Goal: Information Seeking & Learning: Learn about a topic

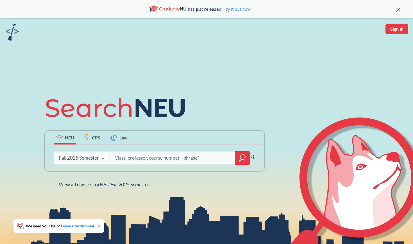
click at [124, 158] on input "search" at bounding box center [172, 158] width 117 height 12
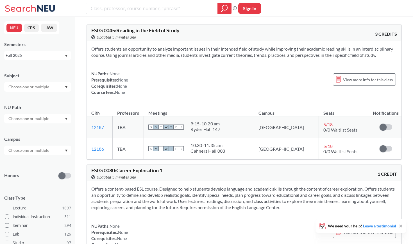
click at [37, 122] on input "text" at bounding box center [29, 118] width 47 height 7
type input "s"
click at [121, 5] on input "search" at bounding box center [151, 9] width 123 height 10
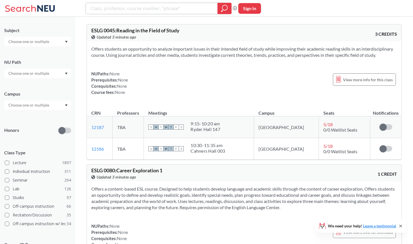
scroll to position [35, 0]
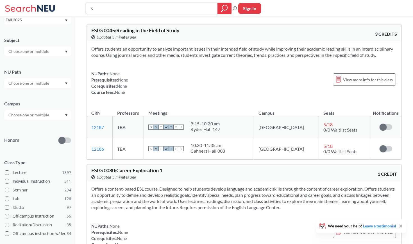
paste input "SOCL 1280"
type input "SOCL 1280"
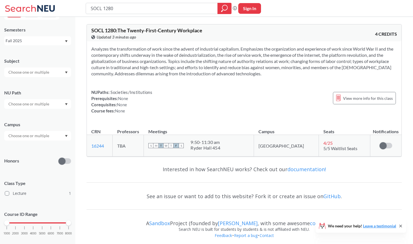
click at [145, 30] on span "SOCL 1280 : The Twenty-First-Century Workplace" at bounding box center [146, 30] width 111 height 6
click at [97, 146] on link "16244" at bounding box center [97, 145] width 13 height 5
click at [377, 100] on span "View more info for this class" at bounding box center [368, 98] width 50 height 7
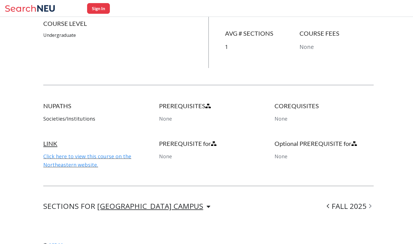
scroll to position [231, 0]
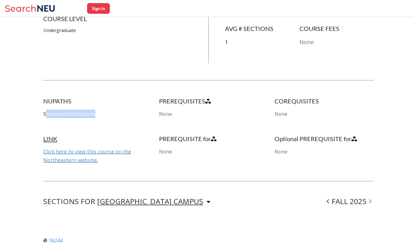
drag, startPoint x: 50, startPoint y: 115, endPoint x: 114, endPoint y: 115, distance: 64.1
click at [114, 115] on p "Societies/Institutions" at bounding box center [92, 114] width 99 height 8
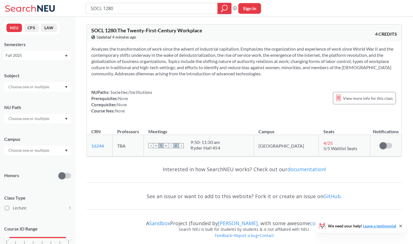
click at [47, 119] on input "text" at bounding box center [29, 118] width 47 height 7
click at [42, 129] on span "Societies/Institutions" at bounding box center [26, 131] width 38 height 6
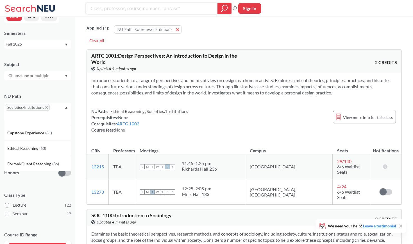
scroll to position [94, 0]
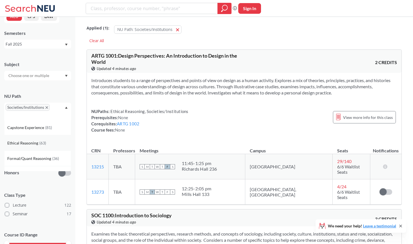
click at [44, 143] on span "( 63 )" at bounding box center [42, 143] width 7 height 5
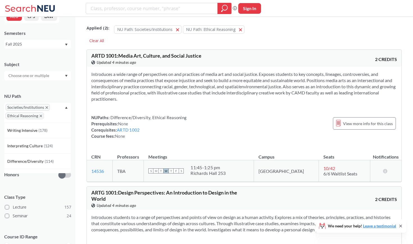
click at [219, 79] on section "Introduces a wide range of perspectives on and practices of media art and socia…" at bounding box center [244, 86] width 306 height 31
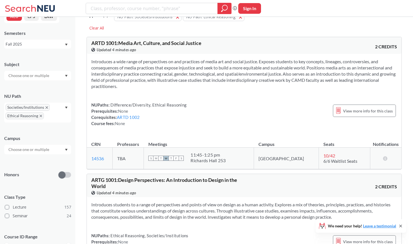
scroll to position [24, 0]
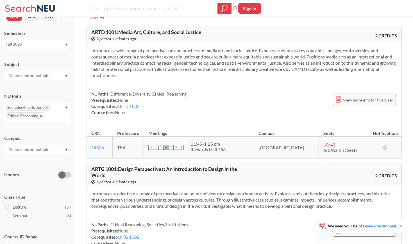
click at [383, 94] on div "View more info for this class" at bounding box center [364, 100] width 63 height 12
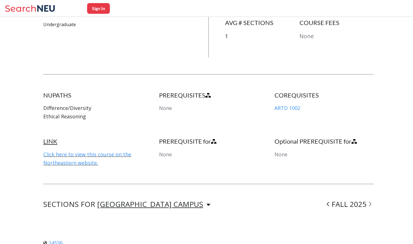
scroll to position [232, 0]
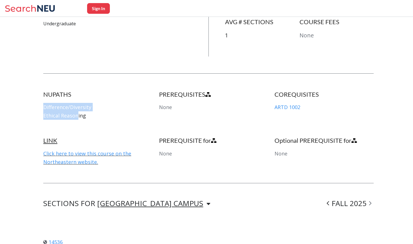
drag, startPoint x: 43, startPoint y: 108, endPoint x: 77, endPoint y: 113, distance: 33.7
click at [77, 113] on div "NUPATHS Difference/Diversity Ethical Reasoning" at bounding box center [92, 104] width 99 height 29
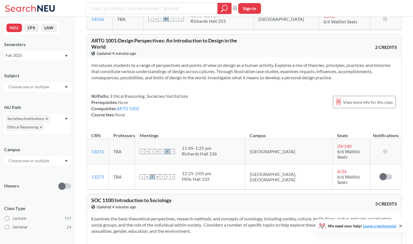
scroll to position [151, 0]
drag, startPoint x: 126, startPoint y: 39, endPoint x: 180, endPoint y: 48, distance: 54.1
click at [180, 48] on div "ARTG 1001 : Design Perspectives: An Introduction to Design in the World View th…" at bounding box center [167, 47] width 153 height 19
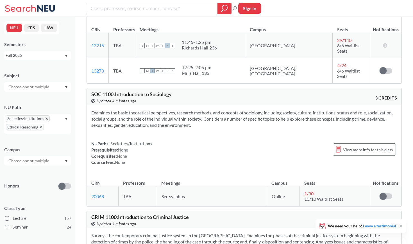
scroll to position [273, 0]
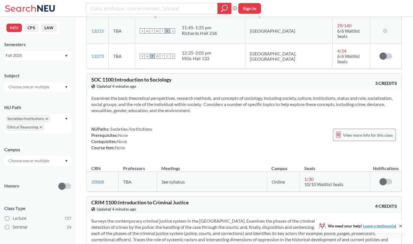
click at [352, 132] on span "View more info for this class" at bounding box center [368, 135] width 50 height 7
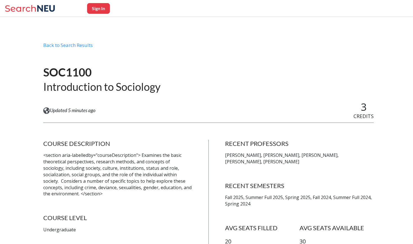
scroll to position [-2, 0]
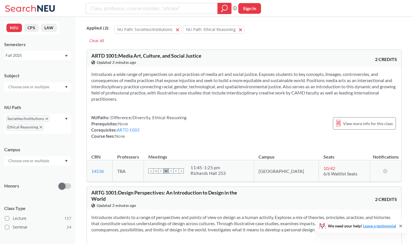
click at [48, 118] on span "Societies/Institutions" at bounding box center [28, 118] width 44 height 7
click at [47, 118] on icon "X to remove pill" at bounding box center [47, 118] width 3 height 3
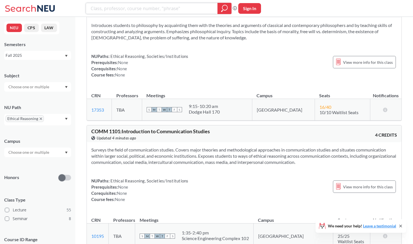
scroll to position [354, 0]
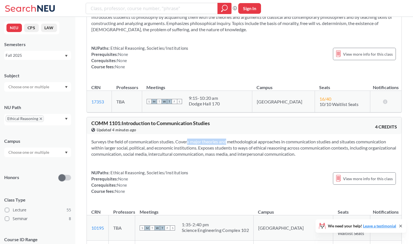
drag, startPoint x: 176, startPoint y: 134, endPoint x: 218, endPoint y: 134, distance: 42.2
click at [218, 139] on section "Surveys the field of communication studies. Covers major theories and methodolo…" at bounding box center [244, 148] width 306 height 19
drag, startPoint x: 201, startPoint y: 142, endPoint x: 334, endPoint y: 145, distance: 133.0
click at [336, 146] on section "Surveys the field of communication studies. Covers major theories and methodolo…" at bounding box center [244, 148] width 306 height 19
click at [334, 145] on section "Surveys the field of communication studies. Covers major theories and methodolo…" at bounding box center [244, 148] width 306 height 19
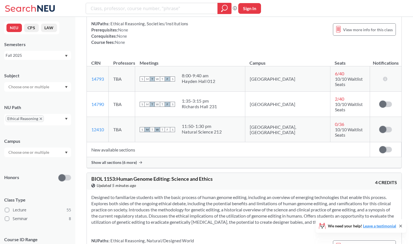
scroll to position [1358, 0]
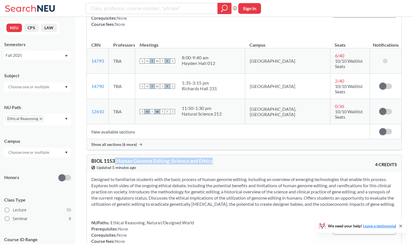
drag, startPoint x: 115, startPoint y: 142, endPoint x: 214, endPoint y: 141, distance: 98.9
click at [213, 158] on span "BIOL 1153 : Human Genome Editing: Science and Ethics" at bounding box center [151, 161] width 121 height 6
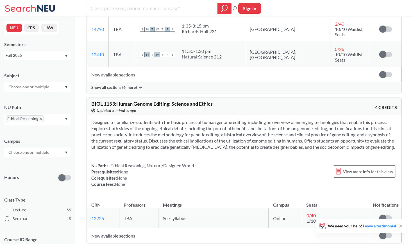
click at [155, 127] on section "Designed to familiarize students with the basic process of human genome editing…" at bounding box center [244, 134] width 306 height 31
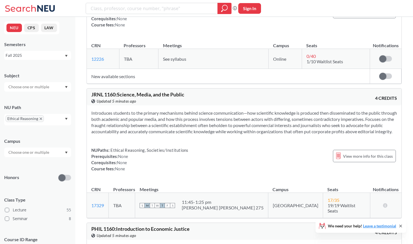
scroll to position [1575, 0]
drag, startPoint x: 118, startPoint y: 81, endPoint x: 204, endPoint y: 81, distance: 86.6
click at [204, 92] on div "JRNL 1160 : Science, Media, and the Public View this course on Banner. Updated …" at bounding box center [167, 98] width 153 height 12
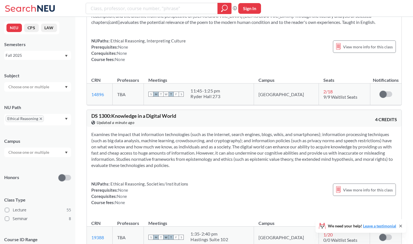
scroll to position [3342, 0]
click at [133, 112] on span "DS 1300 : Knowledge in a Digital World" at bounding box center [133, 115] width 85 height 6
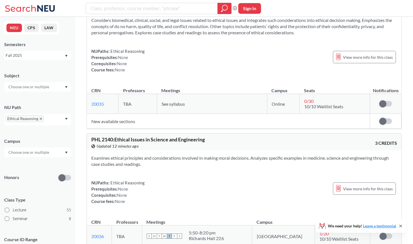
scroll to position [5552, 0]
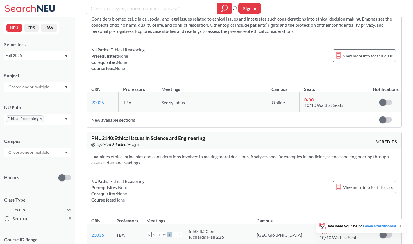
click at [42, 119] on span "Ethical Reasoning" at bounding box center [25, 118] width 38 height 7
click at [53, 118] on input "text" at bounding box center [53, 120] width 17 height 7
click at [40, 162] on span "Interpreting Culture" at bounding box center [25, 164] width 37 height 6
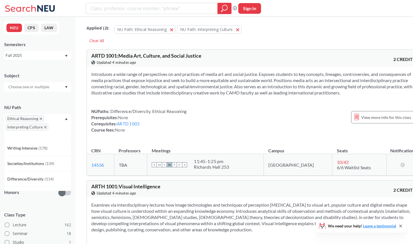
click at [41, 119] on icon "X to remove pill" at bounding box center [41, 118] width 3 height 3
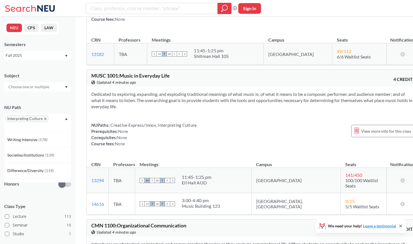
scroll to position [127, 0]
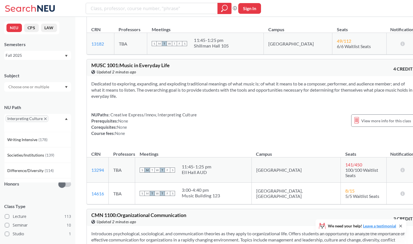
click at [153, 115] on span "Creative Express/Innov, Interpreting Culture" at bounding box center [153, 114] width 87 height 5
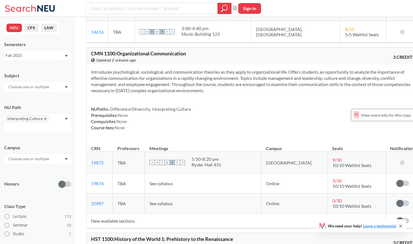
scroll to position [289, 0]
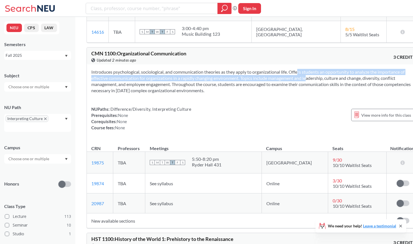
drag, startPoint x: 291, startPoint y: 67, endPoint x: 327, endPoint y: 75, distance: 37.6
click at [327, 75] on section "Introduces psychological, sociological, and communication theories as they appl…" at bounding box center [253, 81] width 324 height 25
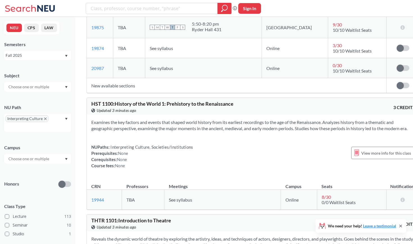
scroll to position [425, 0]
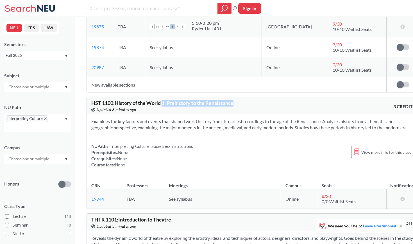
drag, startPoint x: 166, startPoint y: 99, endPoint x: 258, endPoint y: 99, distance: 92.2
click at [258, 99] on div "HST 1100 : History of the World 1: Prehistory to the Renaissance View this cour…" at bounding box center [253, 105] width 333 height 17
click at [242, 128] on section "Examines the key factors and events that shaped world history from its earliest…" at bounding box center [253, 124] width 324 height 12
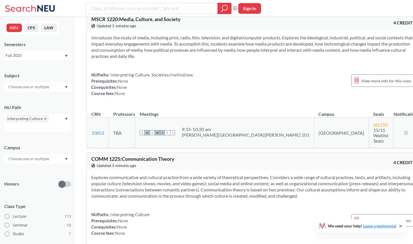
scroll to position [4350, 0]
drag, startPoint x: 124, startPoint y: 93, endPoint x: 181, endPoint y: 93, distance: 56.8
click at [181, 156] on div "COMM 1225 : Communication Theory View this course on Banner. Updated 5 minutes …" at bounding box center [172, 162] width 162 height 12
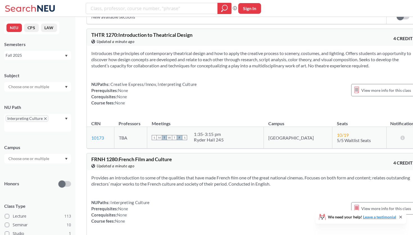
scroll to position [6374, 0]
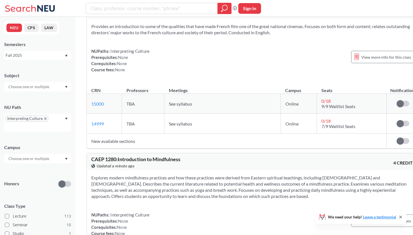
click at [262, 114] on td "See syllabus" at bounding box center [222, 124] width 117 height 20
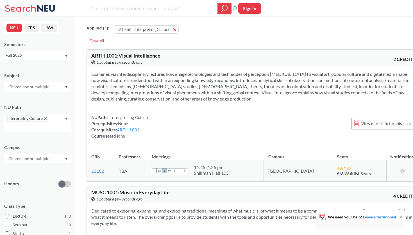
click at [53, 92] on div "Subject NU Path Interpreting Culture Campus Honors Class Type Lecture 113 Semin…" at bounding box center [37, 177] width 67 height 220
click at [46, 119] on icon "X to remove pill" at bounding box center [45, 118] width 3 height 3
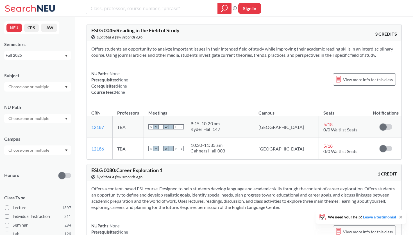
click at [48, 120] on input "text" at bounding box center [29, 118] width 47 height 7
click at [46, 117] on input "4th" at bounding box center [29, 118] width 47 height 7
type input "eth"
click at [41, 130] on span "( 63 )" at bounding box center [42, 131] width 7 height 5
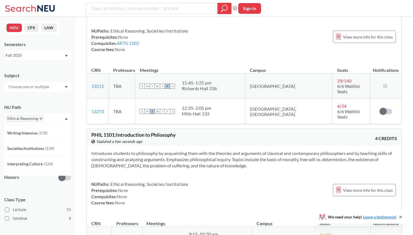
scroll to position [218, 0]
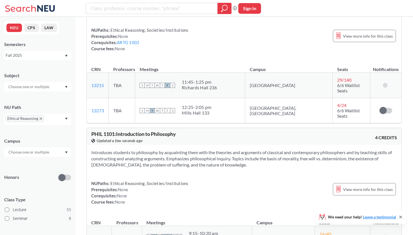
click at [51, 89] on div at bounding box center [37, 87] width 67 height 10
click at [65, 52] on div "Fall 2025" at bounding box center [37, 55] width 67 height 9
click at [64, 119] on div "Ethical Reasoning" at bounding box center [37, 120] width 67 height 12
click at [65, 108] on div "NU Path" at bounding box center [37, 107] width 67 height 6
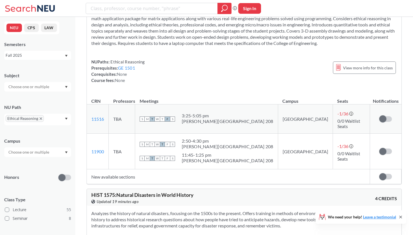
scroll to position [4339, 0]
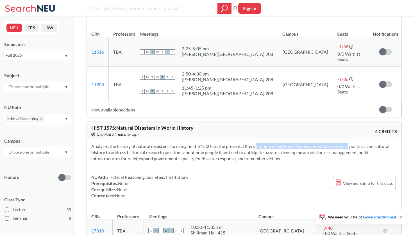
drag, startPoint x: 250, startPoint y: 86, endPoint x: 340, endPoint y: 86, distance: 89.4
click at [341, 143] on section "Analyzes the history of natural disasters, focusing on the 1500s to the present…" at bounding box center [244, 152] width 306 height 19
click at [352, 143] on section "Analyzes the history of natural disasters, focusing on the 1500s to the present…" at bounding box center [244, 152] width 306 height 19
click at [359, 177] on div "View more info for this class" at bounding box center [364, 183] width 63 height 12
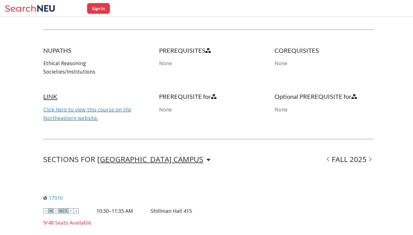
scroll to position [267, 0]
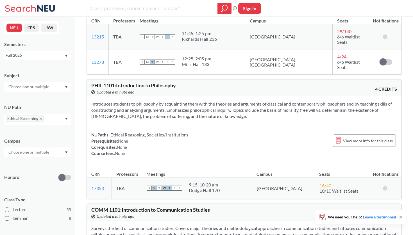
scroll to position [4339, 0]
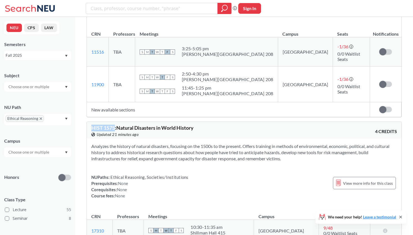
drag, startPoint x: 92, startPoint y: 67, endPoint x: 114, endPoint y: 68, distance: 22.5
click at [114, 125] on span "HIST 1575 : Natural Disasters in World History" at bounding box center [142, 128] width 102 height 6
click at [219, 139] on div "Analyzes the history of natural disasters, focusing on the 1500s to the present…" at bounding box center [244, 173] width 315 height 69
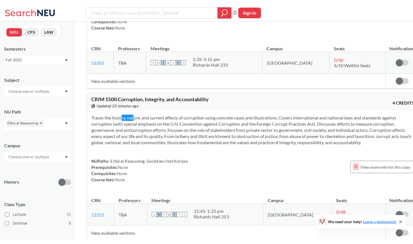
scroll to position [4289, 0]
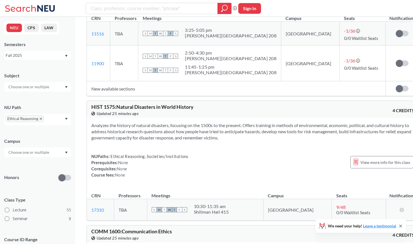
click at [40, 92] on div "Subject NU Path Ethical Reasoning Campus Honors Class Type Lecture 55 Seminar 8…" at bounding box center [37, 169] width 67 height 205
click at [41, 89] on input "text" at bounding box center [29, 86] width 47 height 7
click at [41, 107] on div "INTP ( 1 )" at bounding box center [39, 107] width 64 height 6
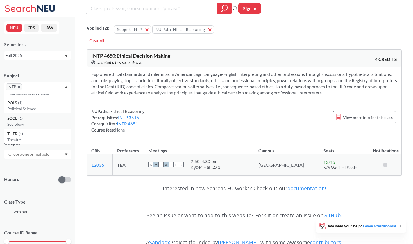
scroll to position [398, 0]
click at [34, 117] on div "SOCL ( 1 )" at bounding box center [39, 118] width 64 height 6
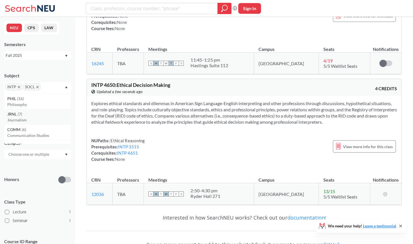
scroll to position [103, 0]
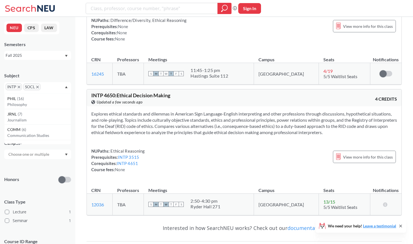
click at [18, 88] on span "INTP" at bounding box center [14, 86] width 16 height 7
click at [19, 87] on icon "X to remove pill" at bounding box center [19, 87] width 3 height 3
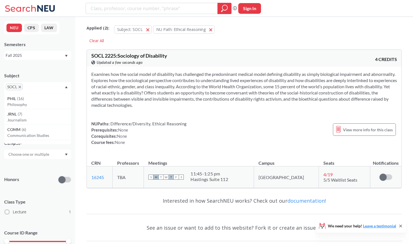
click at [20, 87] on icon "X to remove pill" at bounding box center [20, 87] width 3 height 3
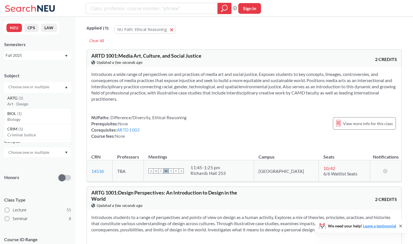
scroll to position [125, 0]
click at [41, 115] on p "Biology" at bounding box center [39, 117] width 64 height 6
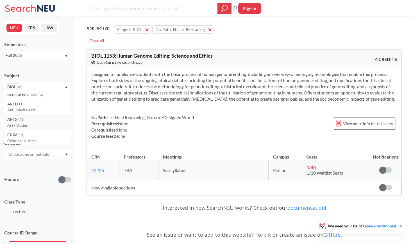
scroll to position [122, 0]
click at [38, 121] on p "Criminal Justice" at bounding box center [39, 122] width 64 height 6
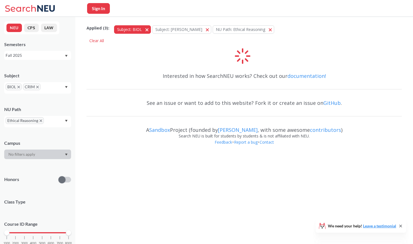
click at [146, 28] on button "Subject: BIOL BIOL" at bounding box center [132, 29] width 37 height 8
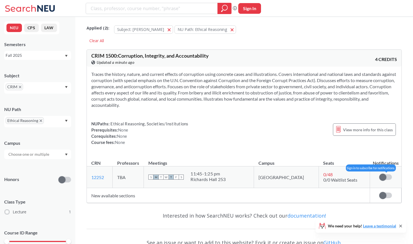
click at [382, 174] on span at bounding box center [382, 177] width 7 height 7
click at [379, 174] on input "checkbox" at bounding box center [379, 174] width 0 height 0
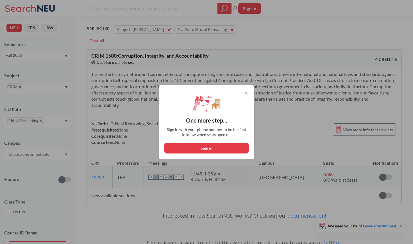
click at [206, 148] on button "Sign in" at bounding box center [206, 148] width 84 height 11
select select "US"
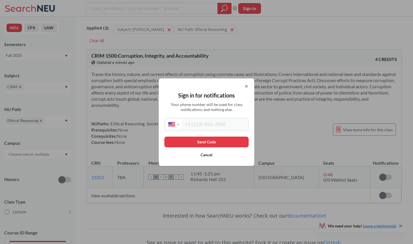
click at [205, 128] on input "tel" at bounding box center [215, 124] width 66 height 10
type input "[PHONE_NUMBER]"
click at [224, 145] on button "Send Code" at bounding box center [206, 142] width 84 height 11
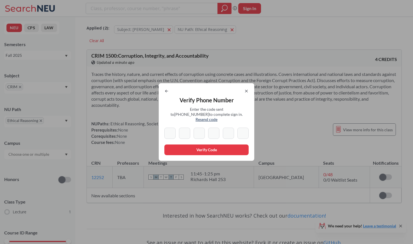
type input "6"
type input "2"
type input "1"
type input "7"
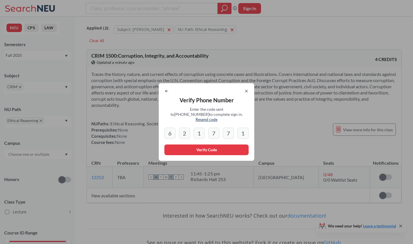
type input "1"
click at [216, 128] on input "7" at bounding box center [213, 133] width 11 height 11
click at [204, 131] on input "1" at bounding box center [199, 133] width 11 height 11
type input "1"
click at [230, 130] on input "7" at bounding box center [228, 133] width 11 height 11
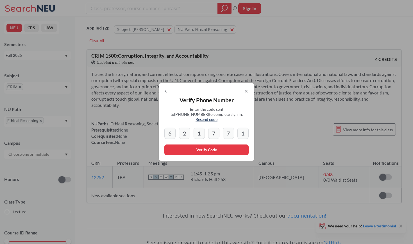
type input "7"
click at [244, 129] on input "1" at bounding box center [242, 133] width 11 height 11
type input "1"
click at [225, 142] on div "Verify Phone Number Enter the code sent to [PHONE_NUMBER] to complete sign in. …" at bounding box center [207, 122] width 96 height 78
click at [224, 147] on button "Verify Code" at bounding box center [206, 149] width 84 height 11
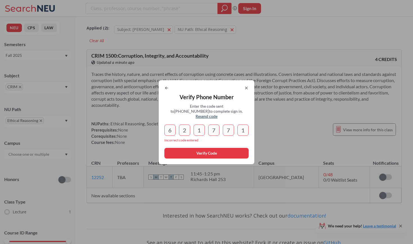
click at [215, 126] on input "7" at bounding box center [213, 129] width 11 height 11
click at [229, 124] on input "7" at bounding box center [228, 129] width 11 height 11
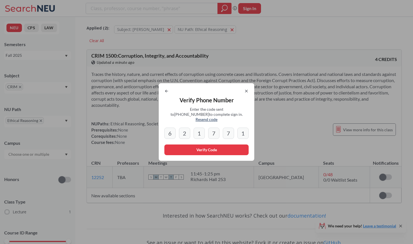
type input "7"
click at [244, 90] on div "Verify Phone Number Enter the code sent to [PHONE_NUMBER] to complete sign in. …" at bounding box center [207, 122] width 96 height 78
click at [245, 92] on icon at bounding box center [246, 91] width 4 height 4
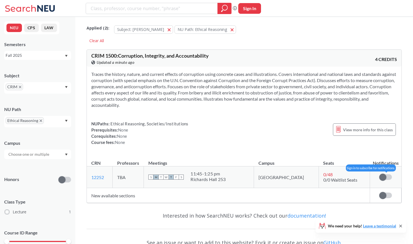
click at [384, 176] on span at bounding box center [382, 177] width 7 height 7
click at [379, 174] on input "checkbox" at bounding box center [379, 174] width 0 height 0
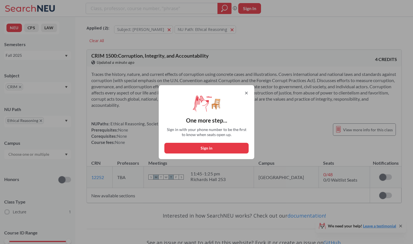
click at [199, 143] on button "Sign in" at bounding box center [206, 148] width 84 height 11
select select "US"
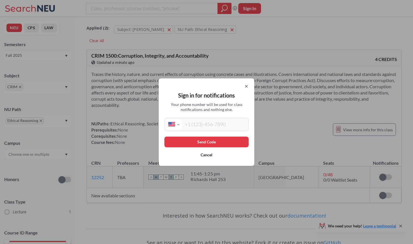
click at [198, 126] on input "tel" at bounding box center [215, 124] width 66 height 10
type input "[PHONE_NUMBER]"
click at [211, 141] on button "Send Code" at bounding box center [206, 142] width 84 height 11
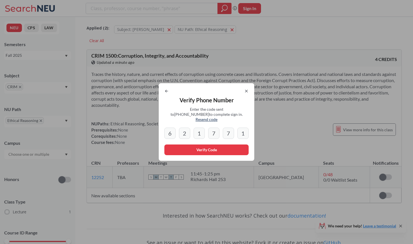
click at [243, 132] on input "1" at bounding box center [242, 133] width 11 height 11
type input "1"
click at [206, 132] on div "6 2 1 7 7 1" at bounding box center [206, 133] width 84 height 11
drag, startPoint x: 188, startPoint y: 129, endPoint x: 289, endPoint y: 128, distance: 101.2
click at [289, 128] on div "Verify Phone Number Enter the code sent to [PHONE_NUMBER] to complete sign in. …" at bounding box center [206, 122] width 413 height 244
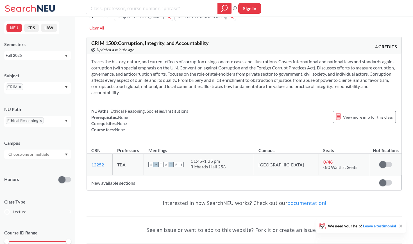
scroll to position [13, 0]
click at [21, 87] on span "CRIM" at bounding box center [14, 86] width 17 height 7
click at [20, 87] on icon "X to remove pill" at bounding box center [20, 87] width 3 height 3
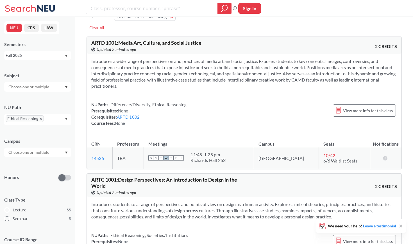
click at [24, 87] on input "text" at bounding box center [29, 86] width 47 height 7
click at [37, 119] on p "Human Services" at bounding box center [39, 118] width 64 height 6
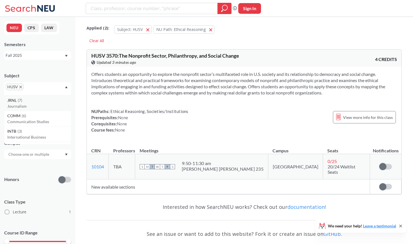
scroll to position [15, 0]
click at [29, 103] on p "Journalism" at bounding box center [39, 105] width 64 height 6
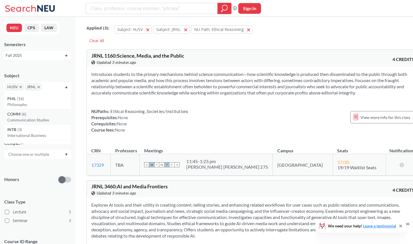
click at [32, 121] on p "Communication Studies" at bounding box center [39, 120] width 64 height 6
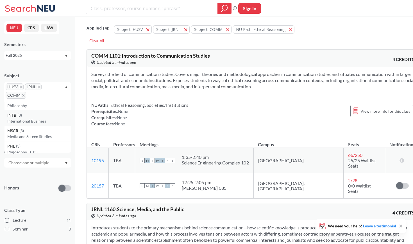
scroll to position [8, 0]
click at [32, 132] on div "MSCR ( 3 )" at bounding box center [39, 130] width 64 height 6
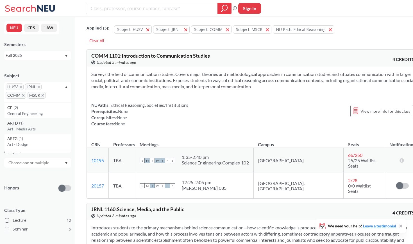
scroll to position [47, 0]
click at [33, 127] on p "Art - Media Arts" at bounding box center [39, 128] width 64 height 6
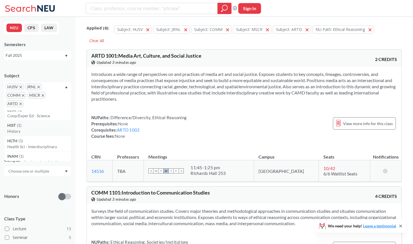
scroll to position [145, 0]
click at [33, 127] on div "HIST ( 1 )" at bounding box center [39, 125] width 64 height 6
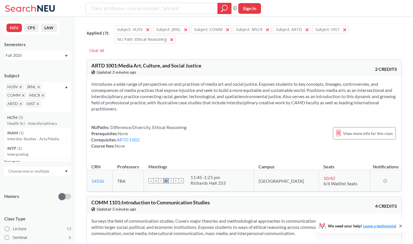
scroll to position [154, 0]
click at [42, 139] on p "Interdisc Studies - Arts/Media" at bounding box center [39, 138] width 64 height 6
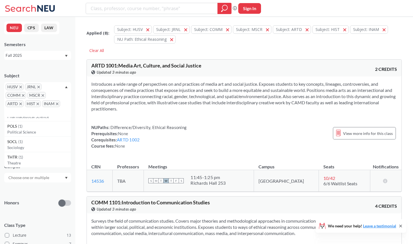
scroll to position [305, 0]
click at [41, 140] on div "SOCL ( 1 )" at bounding box center [39, 142] width 64 height 6
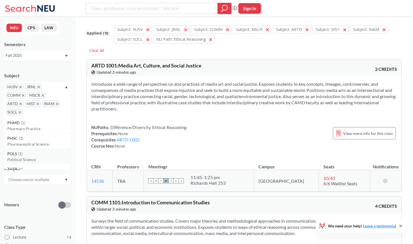
scroll to position [276, 0]
click at [37, 160] on div "POLS ( 1 )" at bounding box center [39, 157] width 64 height 6
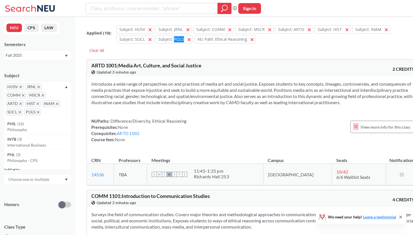
scroll to position [1376, 0]
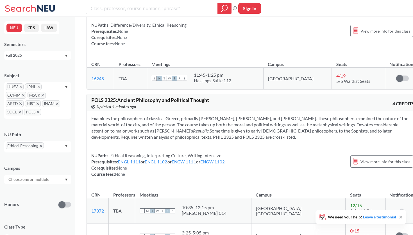
click at [273, 177] on div "NUPaths: Ethical Reasoning, Interpreting Culture, Writing Intensive Prerequisit…" at bounding box center [252, 165] width 323 height 25
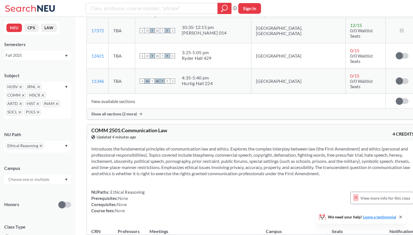
scroll to position [1559, 0]
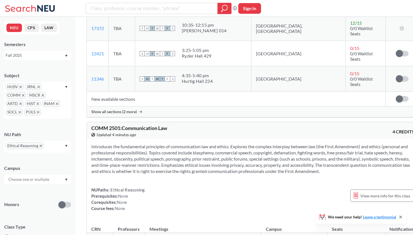
click at [68, 89] on div "HUSV JRNL COMM MSCR ARTD HIST INAM SOCL POLS" at bounding box center [37, 100] width 67 height 37
click at [21, 86] on icon "X to remove pill" at bounding box center [20, 87] width 3 height 3
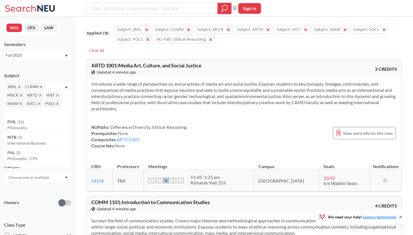
click at [21, 86] on span "JRNL" at bounding box center [14, 86] width 17 height 7
click at [20, 86] on icon "X to remove pill" at bounding box center [19, 87] width 3 height 3
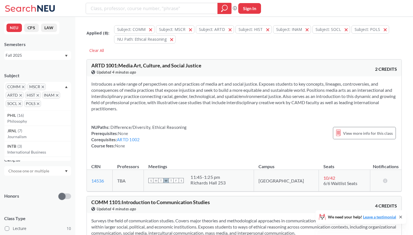
click at [23, 86] on icon "X to remove pill" at bounding box center [23, 87] width 3 height 3
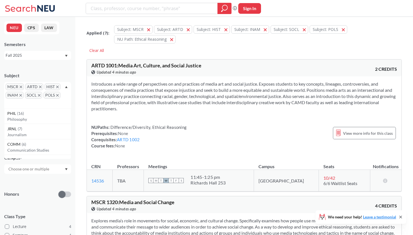
click at [21, 86] on icon "X to remove pill" at bounding box center [21, 87] width 3 height 3
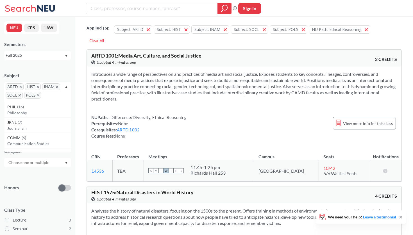
click at [21, 86] on icon "X to remove pill" at bounding box center [20, 87] width 3 height 3
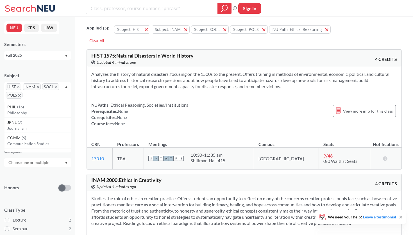
click at [20, 87] on span "HIST" at bounding box center [14, 86] width 16 height 7
click at [19, 87] on icon "X to remove pill" at bounding box center [18, 87] width 3 height 3
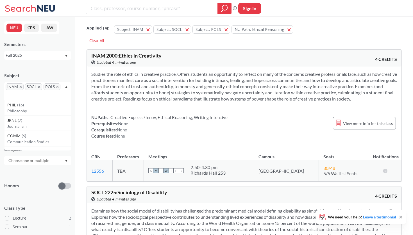
click at [19, 87] on span "INAM" at bounding box center [15, 86] width 18 height 7
click at [20, 87] on icon "X to remove pill" at bounding box center [20, 87] width 3 height 3
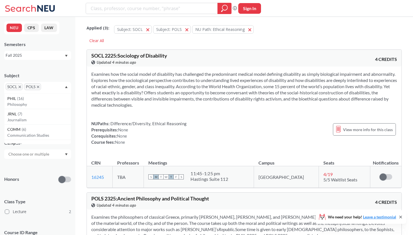
click at [21, 87] on span "SOCL" at bounding box center [14, 86] width 17 height 7
click at [20, 87] on icon "X to remove pill" at bounding box center [20, 87] width 3 height 3
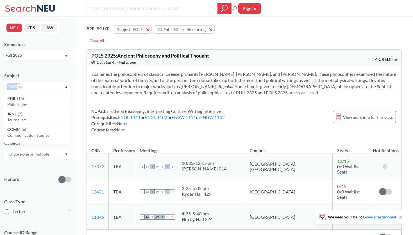
click at [20, 87] on icon "X to remove pill" at bounding box center [19, 87] width 3 height 3
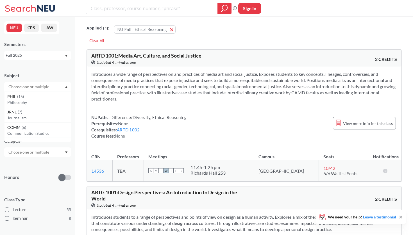
click at [38, 75] on div "Subject" at bounding box center [37, 76] width 67 height 6
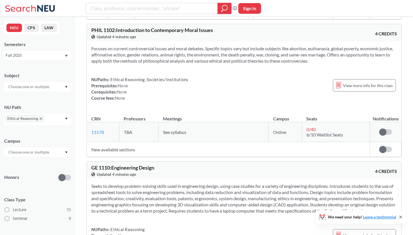
click at [112, 76] on div "NUPaths: Ethical Reasoning, Societies/Institutions Prerequisites: None Corequis…" at bounding box center [139, 88] width 97 height 25
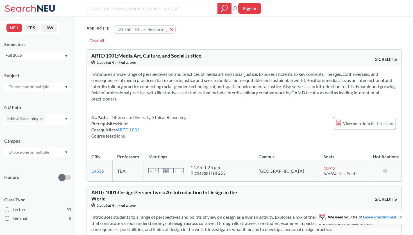
scroll to position [0, 0]
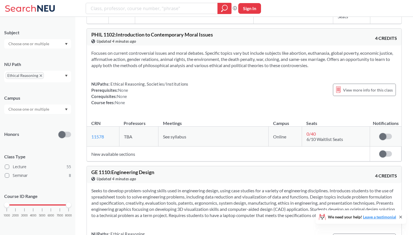
scroll to position [43, 0]
drag, startPoint x: 69, startPoint y: 205, endPoint x: 26, endPoint y: 205, distance: 43.6
click at [26, 205] on div at bounding box center [24, 205] width 5 height 5
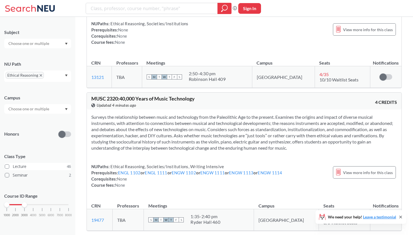
scroll to position [43, 0]
click at [49, 110] on input "text" at bounding box center [29, 109] width 47 height 7
click at [33, 133] on div "Online ( 10 )" at bounding box center [37, 137] width 67 height 15
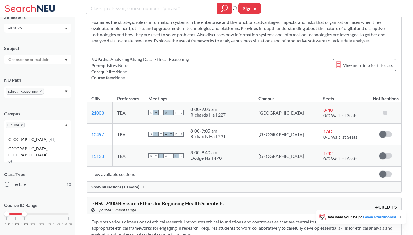
scroll to position [1192, 0]
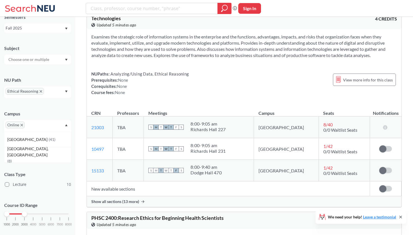
click at [114, 204] on span "Show all sections (13 more)" at bounding box center [115, 201] width 48 height 5
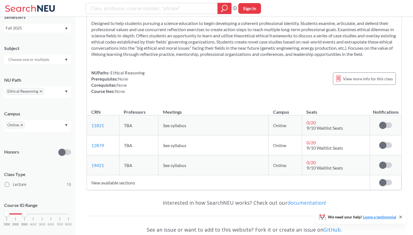
scroll to position [1883, 0]
click at [37, 127] on input "text" at bounding box center [34, 127] width 17 height 7
click at [23, 124] on span "Online" at bounding box center [15, 125] width 19 height 7
click at [49, 140] on span "( 41 )" at bounding box center [52, 139] width 7 height 5
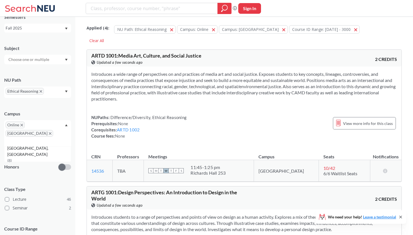
click at [21, 126] on icon "X to remove pill" at bounding box center [22, 125] width 3 height 3
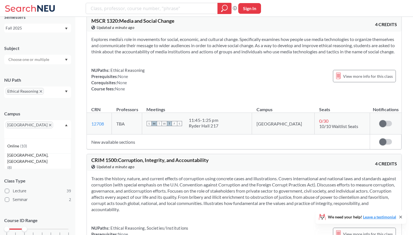
scroll to position [3854, 0]
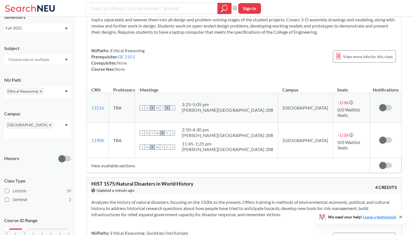
drag, startPoint x: 145, startPoint y: 167, endPoint x: 187, endPoint y: 167, distance: 41.9
copy span "Societies/Institutions"
click at [37, 122] on div "[GEOGRAPHIC_DATA]" at bounding box center [37, 129] width 67 height 18
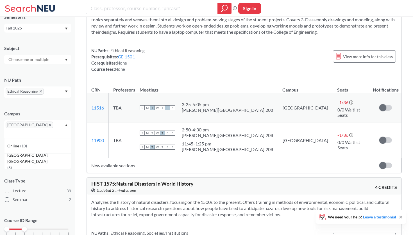
click at [59, 93] on input "text" at bounding box center [53, 93] width 17 height 7
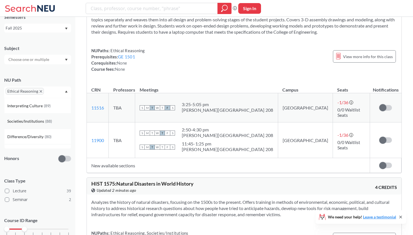
click at [48, 121] on span "( 88 )" at bounding box center [48, 121] width 7 height 5
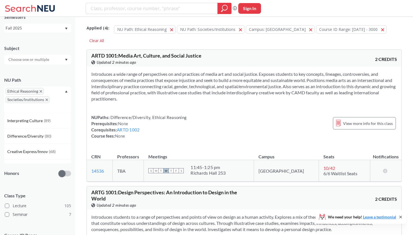
click at [47, 99] on icon "X to remove pill" at bounding box center [47, 100] width 3 height 3
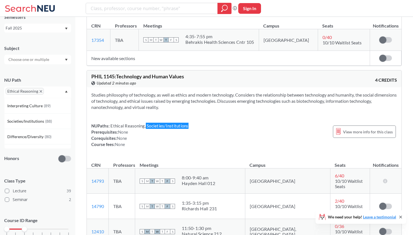
scroll to position [1306, 0]
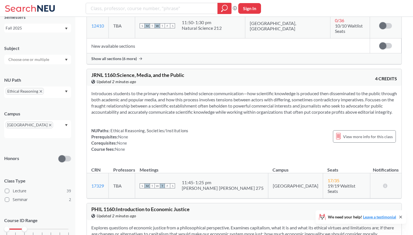
click at [122, 90] on section "Introduces students to the primary mechanisms behind science communication—how …" at bounding box center [244, 102] width 306 height 25
drag, startPoint x: 94, startPoint y: 74, endPoint x: 219, endPoint y: 74, distance: 125.1
click at [219, 90] on section "Introduces students to the primary mechanisms behind science communication—how …" at bounding box center [244, 102] width 306 height 25
click at [217, 90] on section "Introduces students to the primary mechanisms behind science communication—how …" at bounding box center [244, 102] width 306 height 25
drag, startPoint x: 250, startPoint y: 74, endPoint x: 358, endPoint y: 73, distance: 108.5
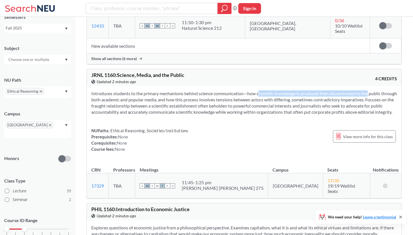
click at [362, 90] on section "Introduces students to the primary mechanisms behind science communication—how …" at bounding box center [244, 102] width 306 height 25
click at [162, 79] on div "View this course on Banner. Updated 2 minutes ago" at bounding box center [167, 82] width 153 height 6
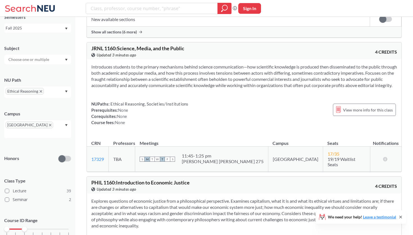
scroll to position [131, 0]
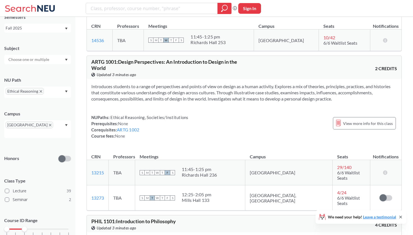
click at [241, 80] on div "Introduces students to a range of perspectives and points of view on design as …" at bounding box center [244, 113] width 315 height 69
click at [176, 10] on input "search" at bounding box center [151, 9] width 123 height 10
paste input "Moreau, Lee"
type input "Moreau, Lee"
